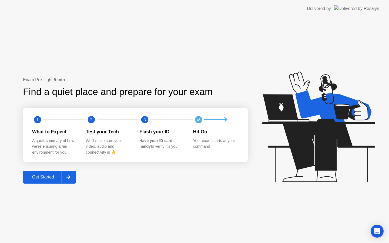
click at [51, 173] on button "Get Started" at bounding box center [49, 177] width 53 height 13
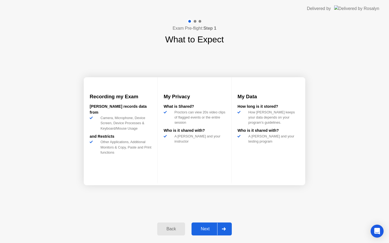
click at [211, 225] on button "Next" at bounding box center [212, 229] width 40 height 13
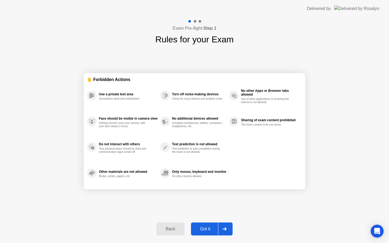
click at [208, 228] on div "Got it" at bounding box center [205, 229] width 25 height 5
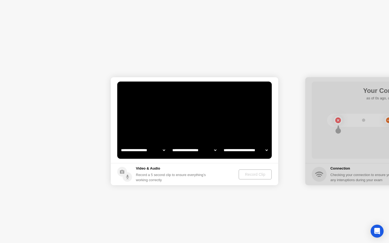
select select "**********"
select select "*******"
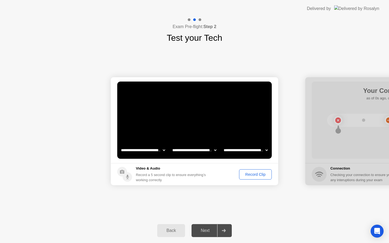
click at [261, 175] on div "Record Clip" at bounding box center [255, 175] width 29 height 4
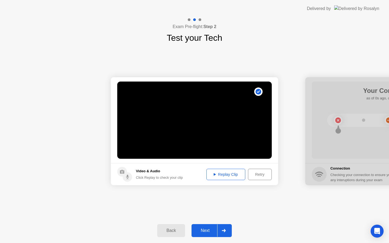
click at [236, 175] on div "Replay Clip" at bounding box center [225, 175] width 35 height 4
click at [204, 225] on button "Next" at bounding box center [212, 230] width 40 height 13
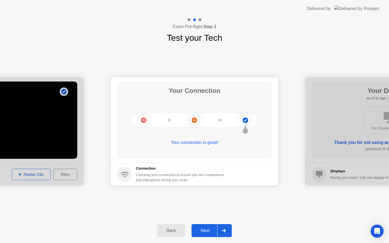
click at [213, 229] on div "Next" at bounding box center [205, 230] width 24 height 5
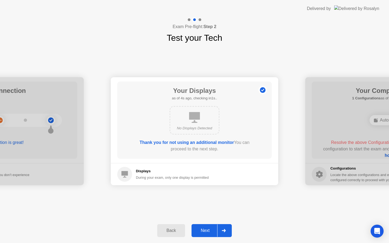
click at [208, 231] on div "Next" at bounding box center [205, 230] width 24 height 5
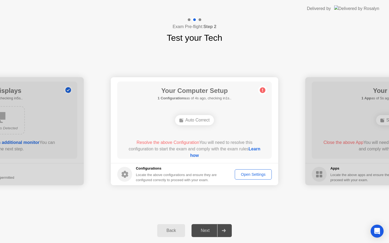
click at [248, 173] on div "Open Settings" at bounding box center [253, 175] width 33 height 4
click at [247, 171] on button "Open Settings" at bounding box center [253, 175] width 37 height 10
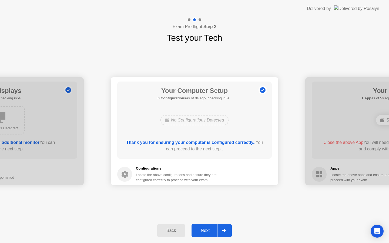
click at [206, 229] on div "Next" at bounding box center [205, 230] width 24 height 5
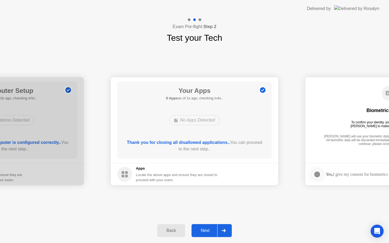
click at [206, 233] on div "Next" at bounding box center [205, 230] width 24 height 5
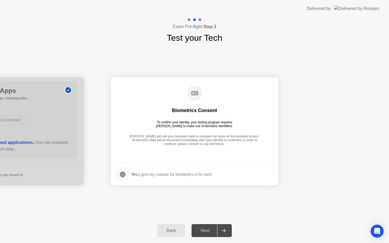
click at [122, 175] on div at bounding box center [123, 174] width 6 height 6
click at [198, 231] on div "Next" at bounding box center [205, 230] width 24 height 5
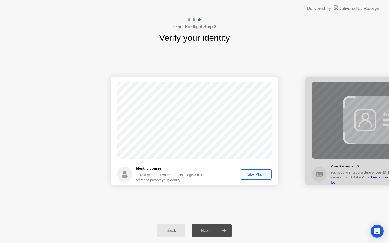
click at [257, 175] on div "Take Photo" at bounding box center [256, 175] width 28 height 4
click at [210, 232] on div "Next" at bounding box center [205, 230] width 24 height 5
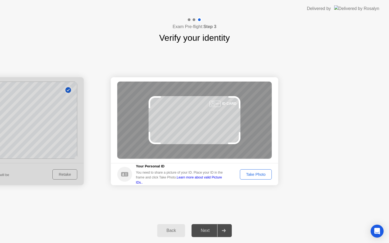
click at [256, 180] on button "Take Photo" at bounding box center [256, 175] width 32 height 10
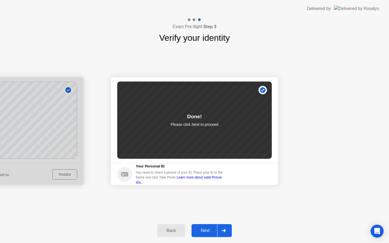
click at [202, 231] on div "Next" at bounding box center [205, 230] width 24 height 5
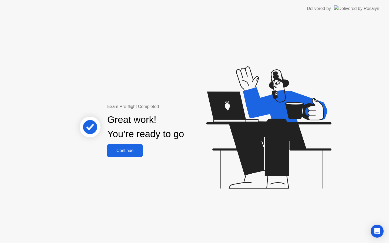
click at [136, 148] on div "Continue" at bounding box center [125, 150] width 32 height 5
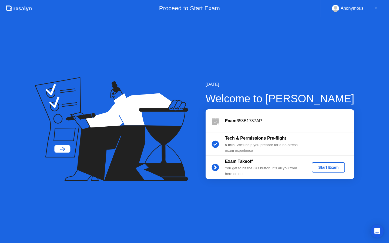
click at [335, 167] on div "Start Exam" at bounding box center [328, 167] width 29 height 4
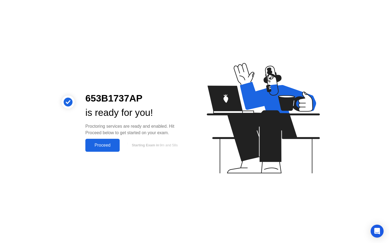
click at [97, 145] on div "Proceed" at bounding box center [102, 145] width 31 height 5
